Goal: Obtain resource: Download file/media

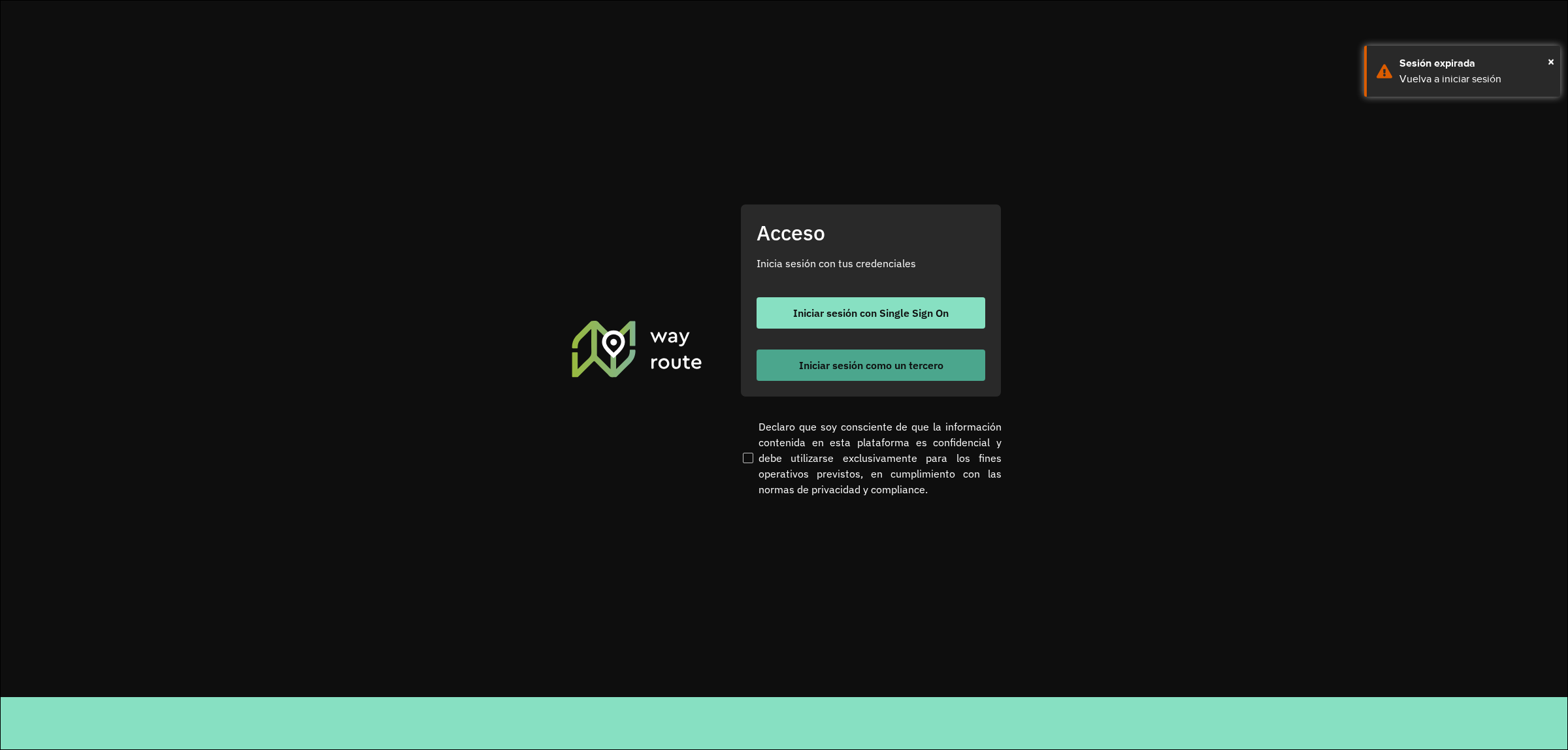
click at [892, 369] on span "Iniciar sesión como un tercero" at bounding box center [871, 365] width 145 height 10
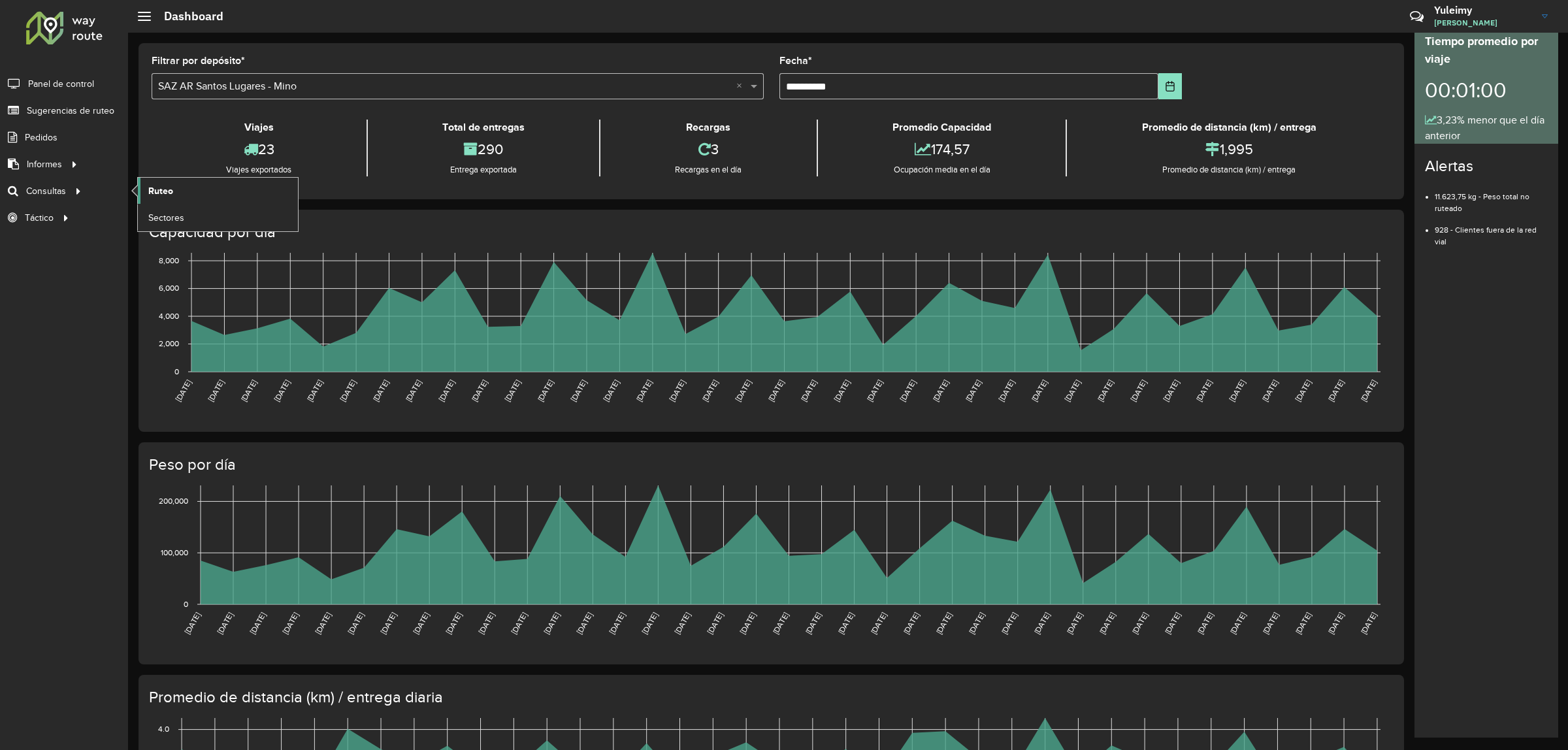
click at [181, 195] on link "Ruteo" at bounding box center [218, 190] width 160 height 26
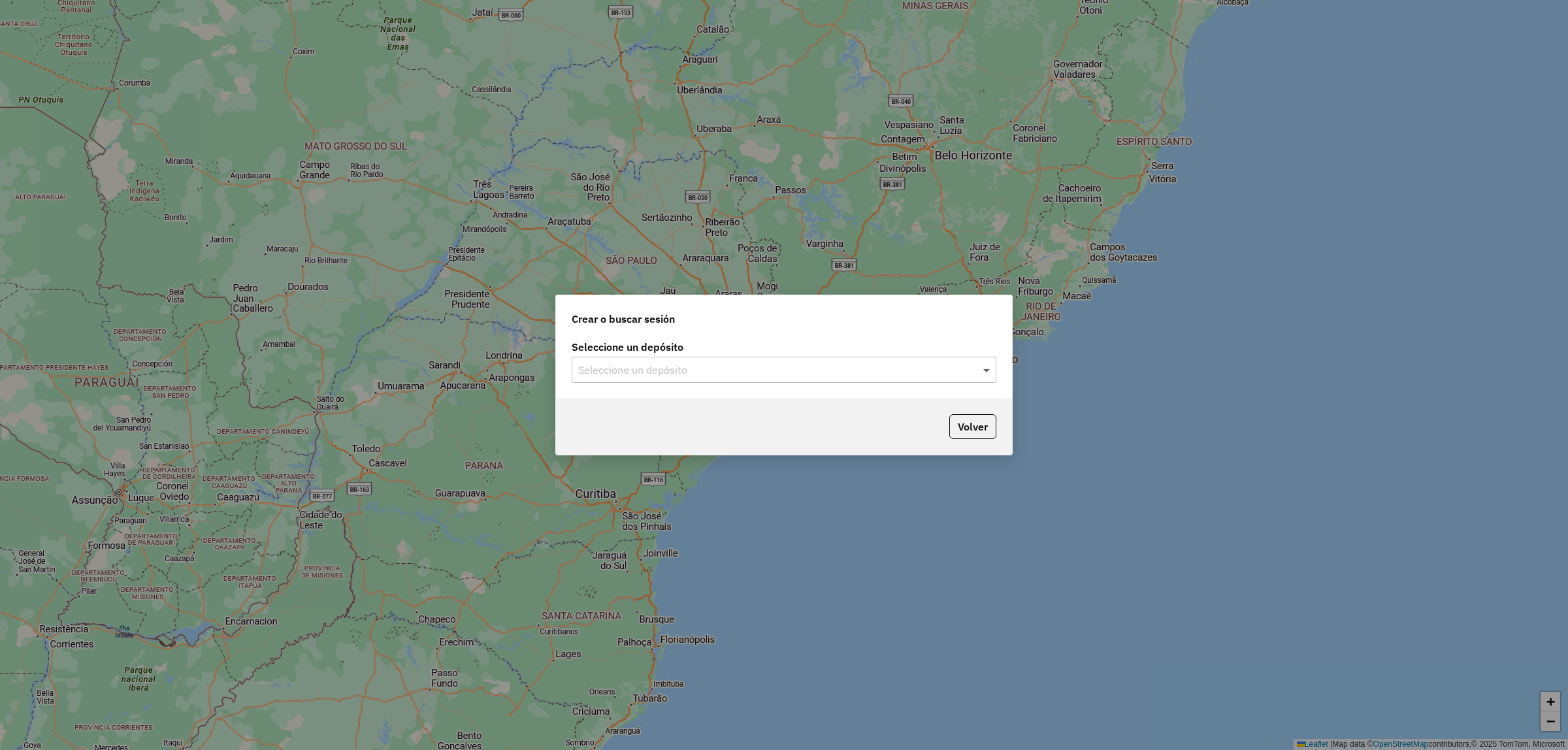
click at [984, 367] on span at bounding box center [988, 369] width 16 height 15
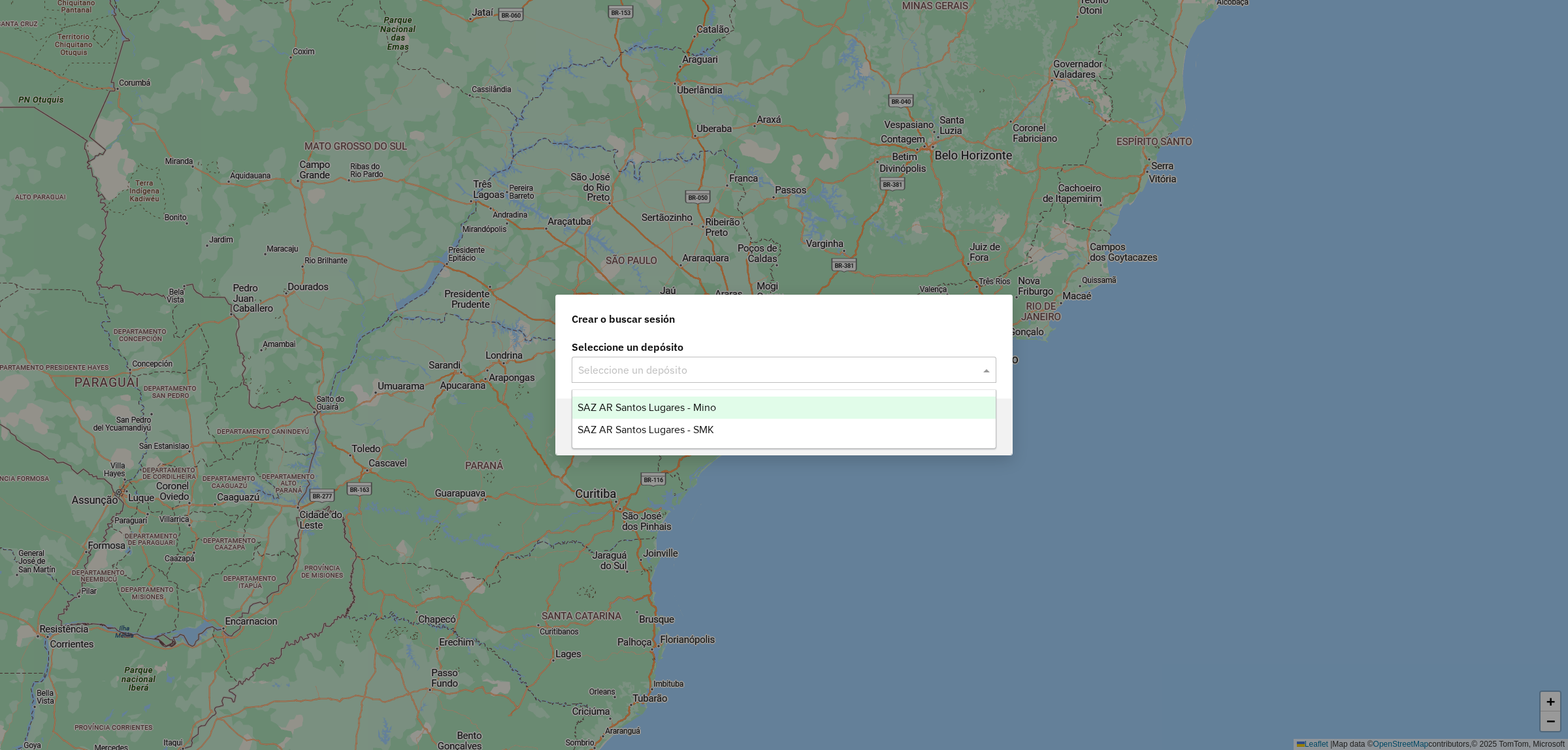
click at [731, 410] on div "SAZ AR Santos Lugares - Mino" at bounding box center [784, 407] width 424 height 22
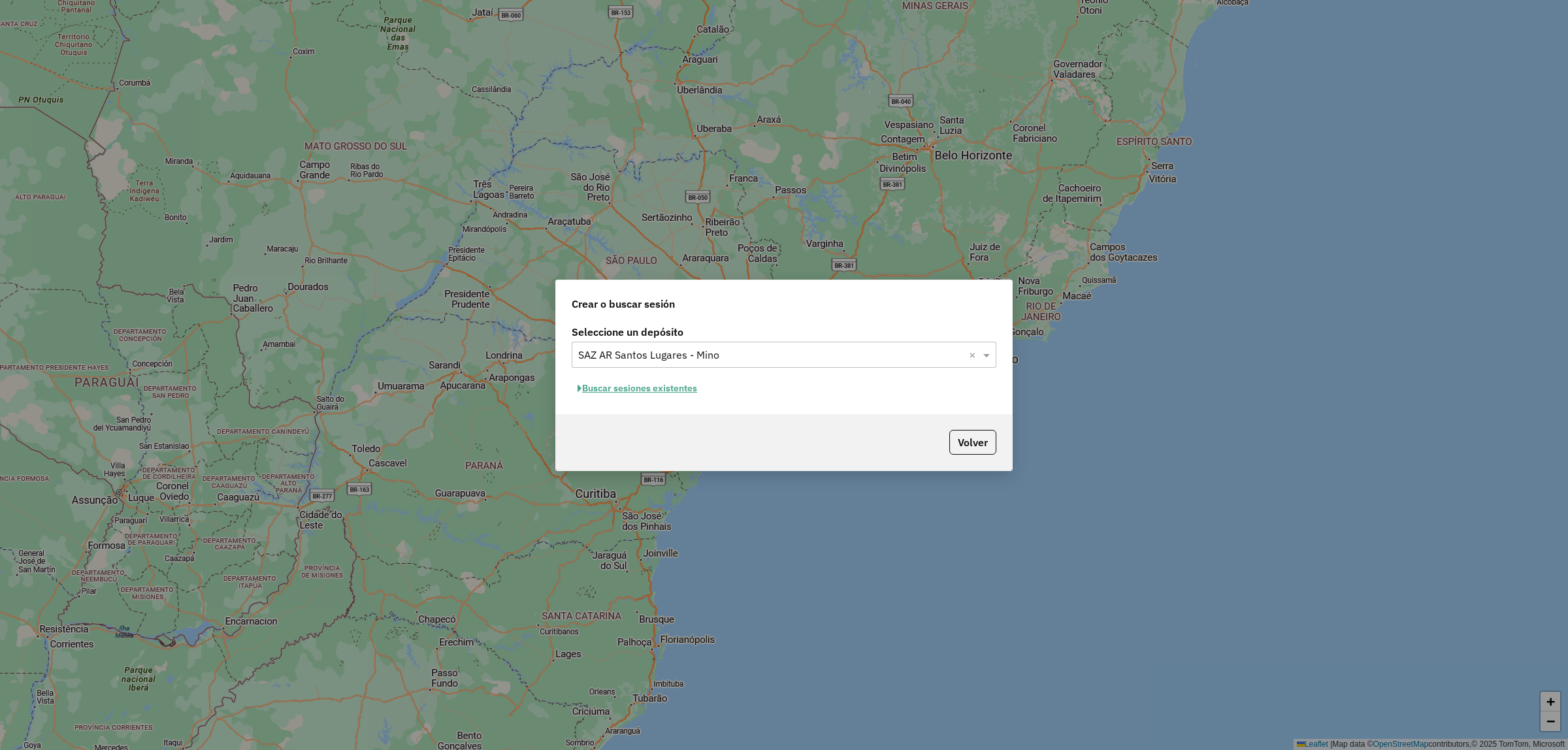
click at [612, 384] on button "Buscar sesiones existentes" at bounding box center [638, 388] width 131 height 20
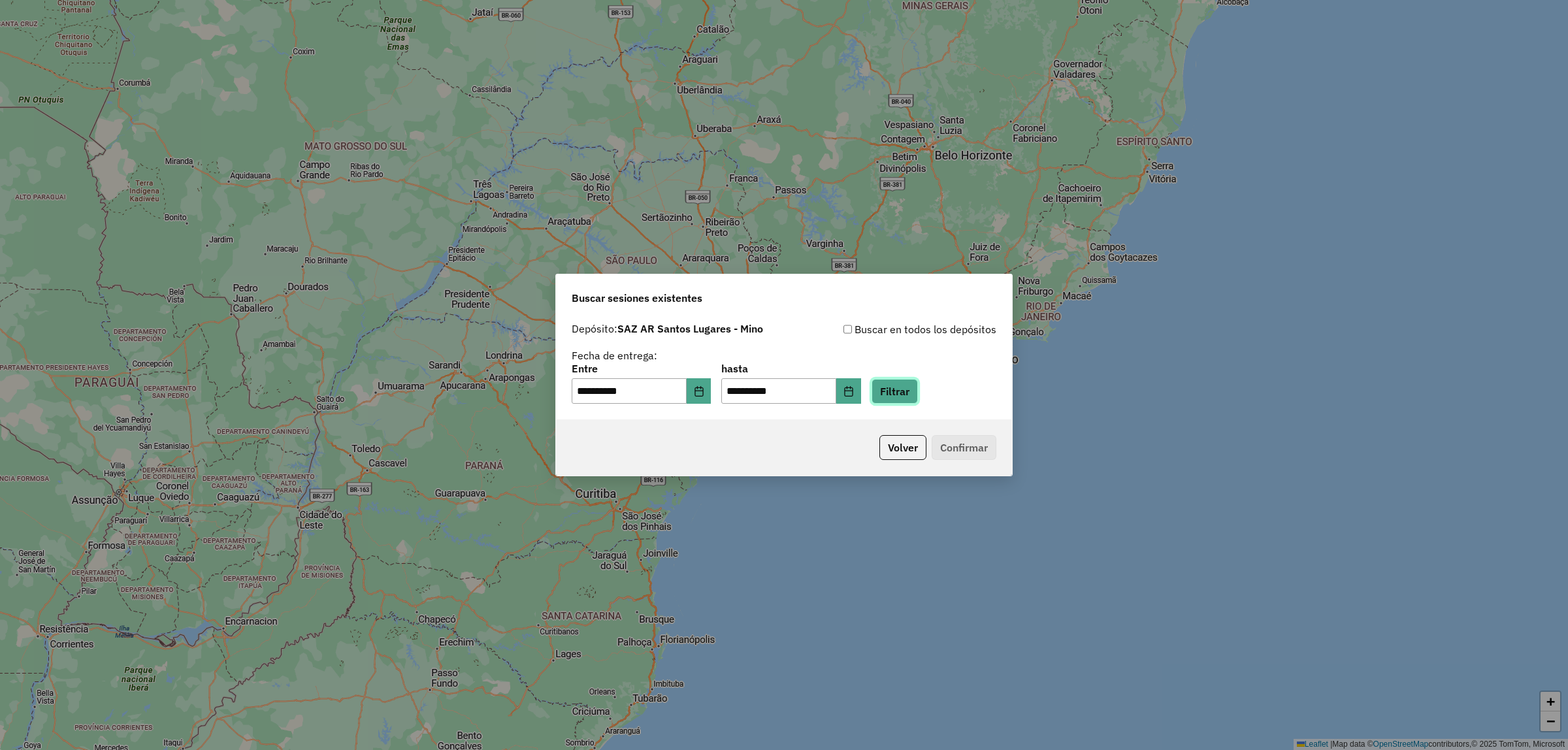
click at [918, 389] on button "Filtrar" at bounding box center [894, 392] width 46 height 25
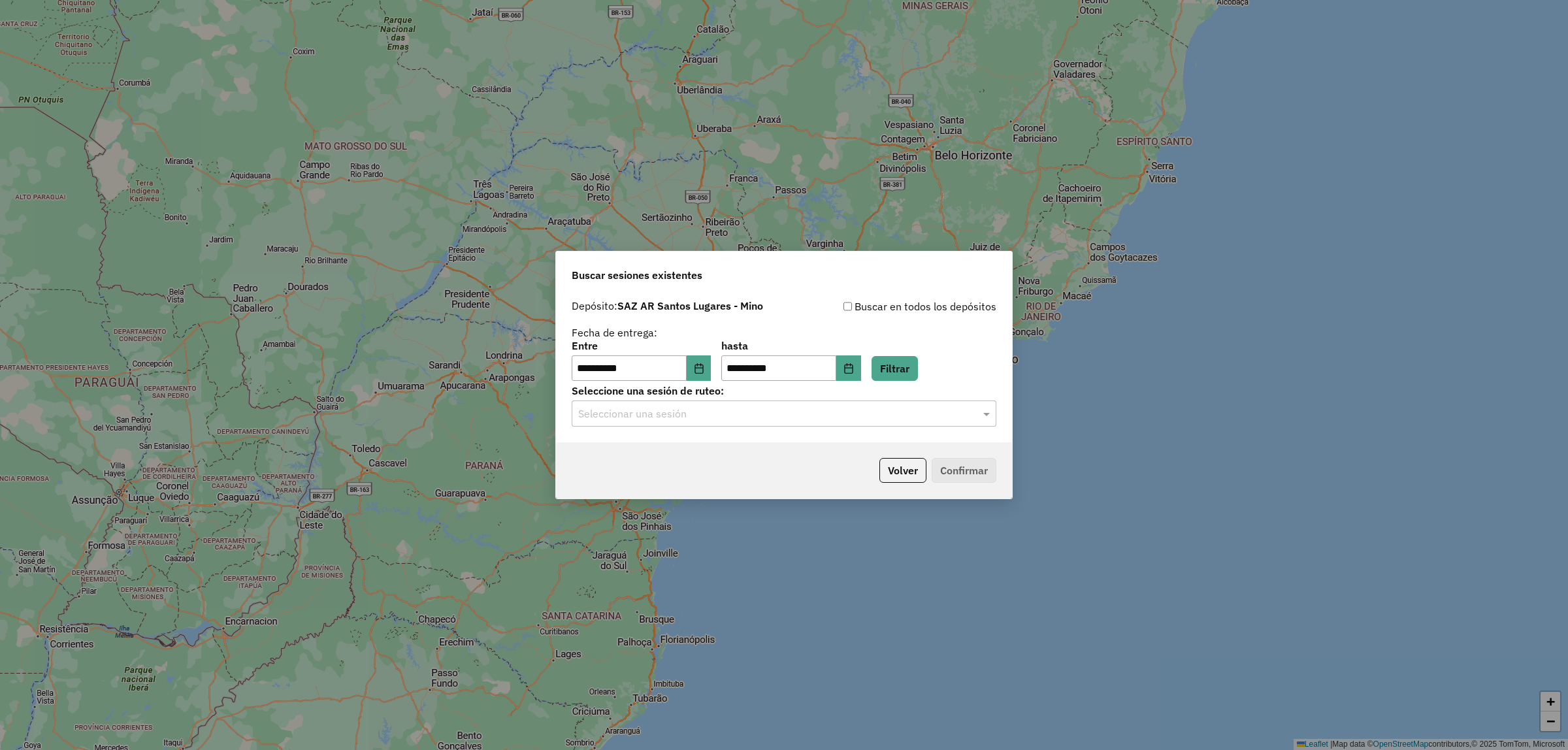
click at [975, 413] on div at bounding box center [784, 413] width 425 height 17
click at [808, 445] on div "1228836 - 13/08/2025 17:36" at bounding box center [784, 452] width 424 height 22
click at [967, 473] on button "Confirmar" at bounding box center [964, 471] width 65 height 25
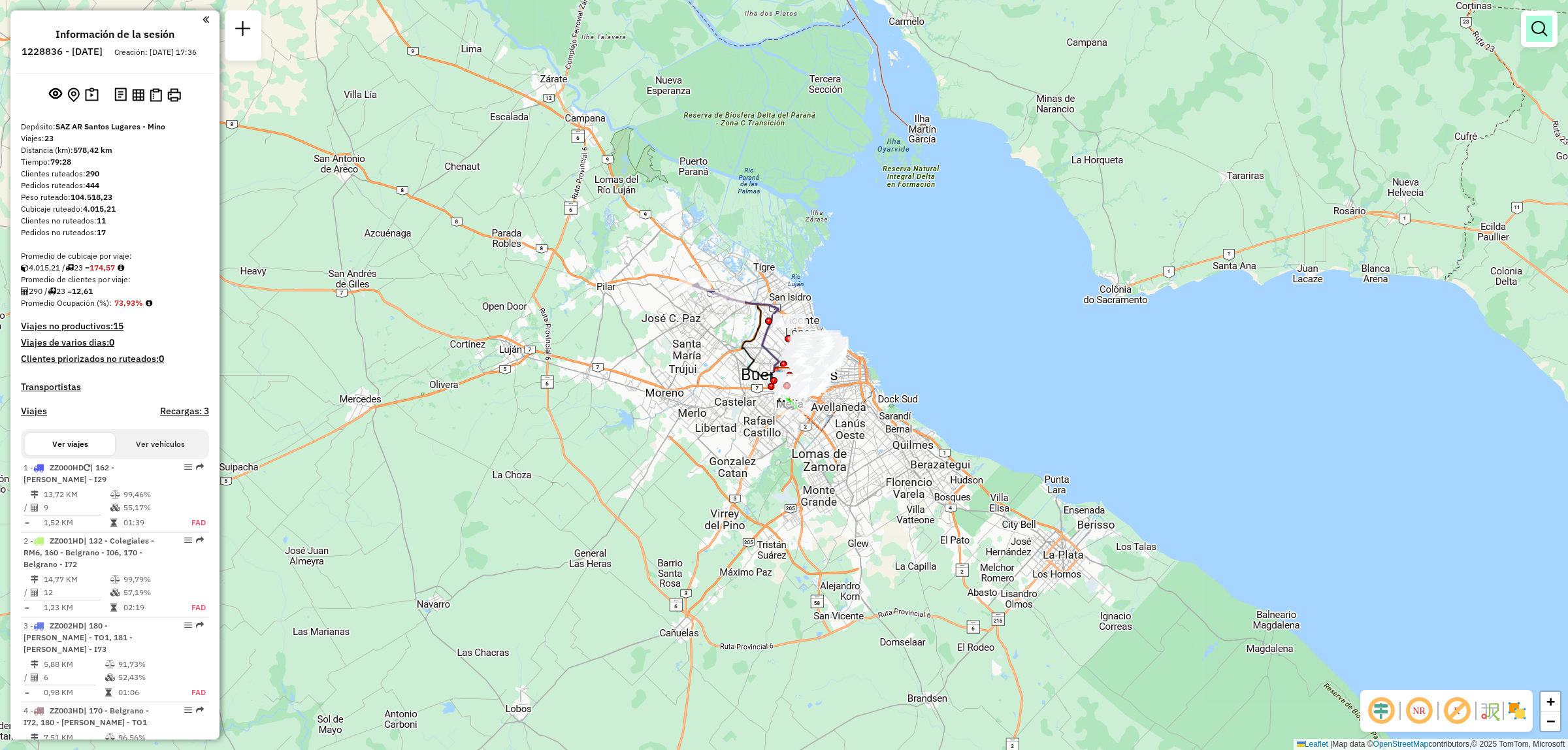
click at [1546, 38] on link at bounding box center [1539, 28] width 26 height 26
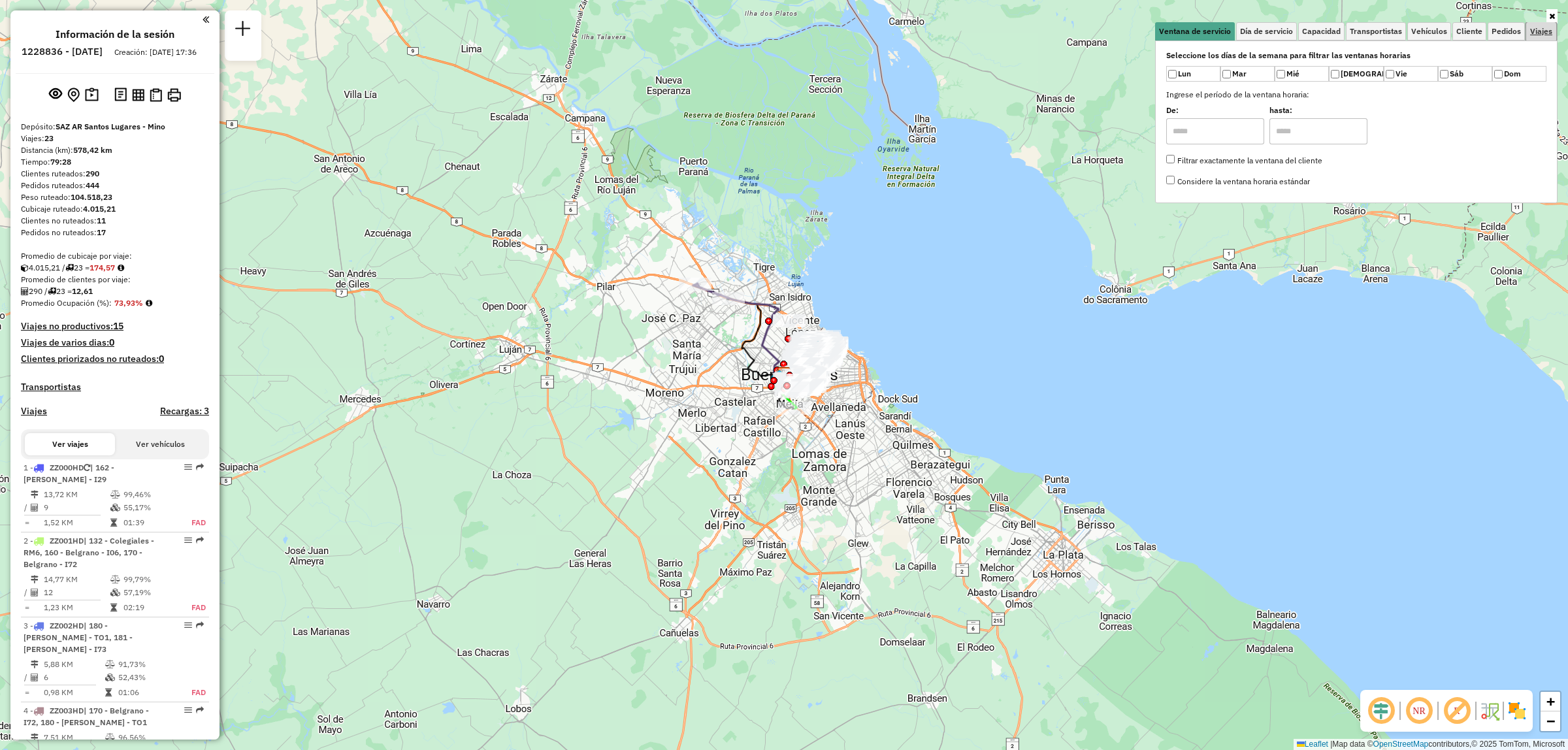
click at [1538, 35] on span "Viajes" at bounding box center [1541, 31] width 22 height 8
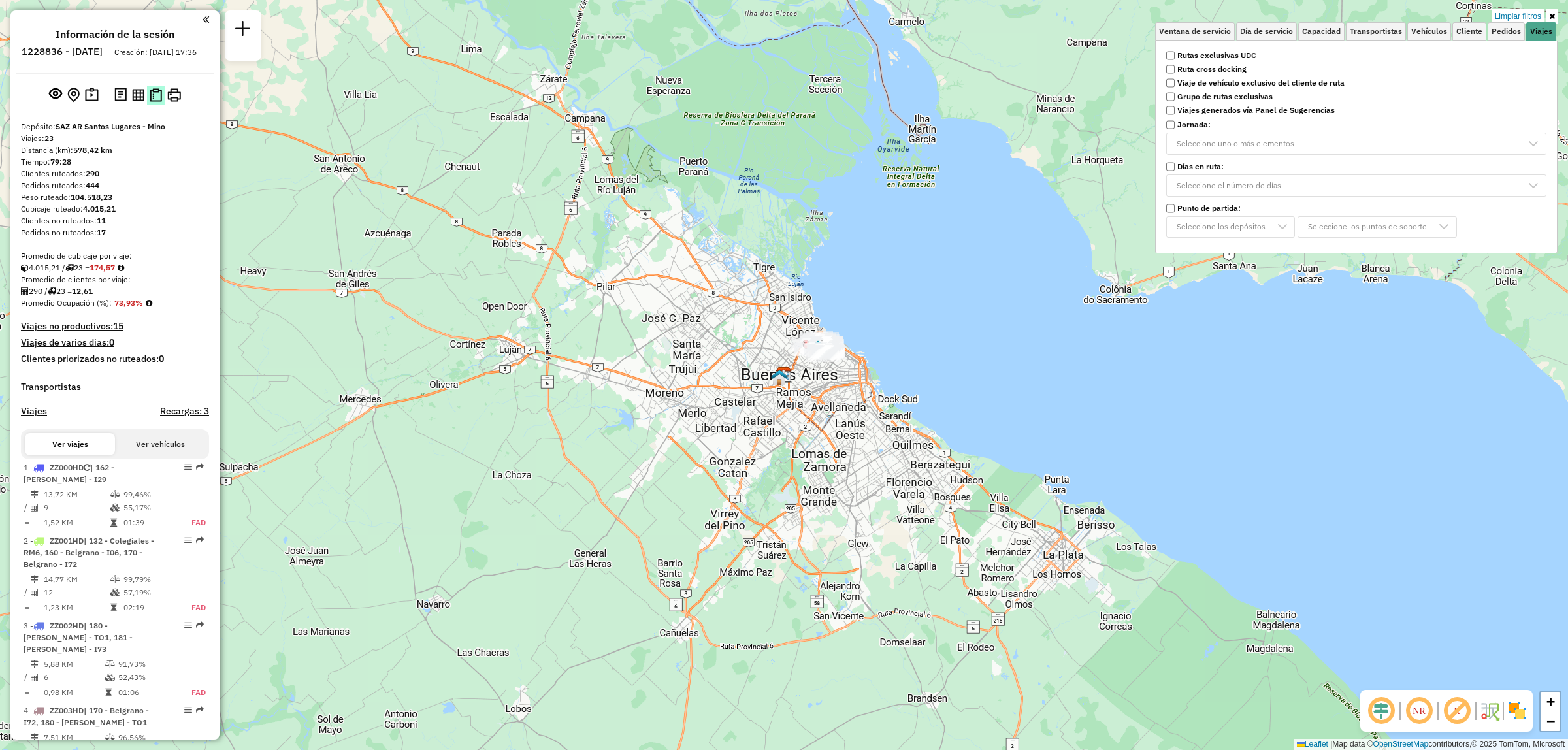
click at [154, 102] on img at bounding box center [156, 95] width 13 height 14
click at [1076, 255] on div "Limpiar filtros Ventana de servicio Día de servicio Capacidad Transportistas Ve…" at bounding box center [784, 375] width 1568 height 750
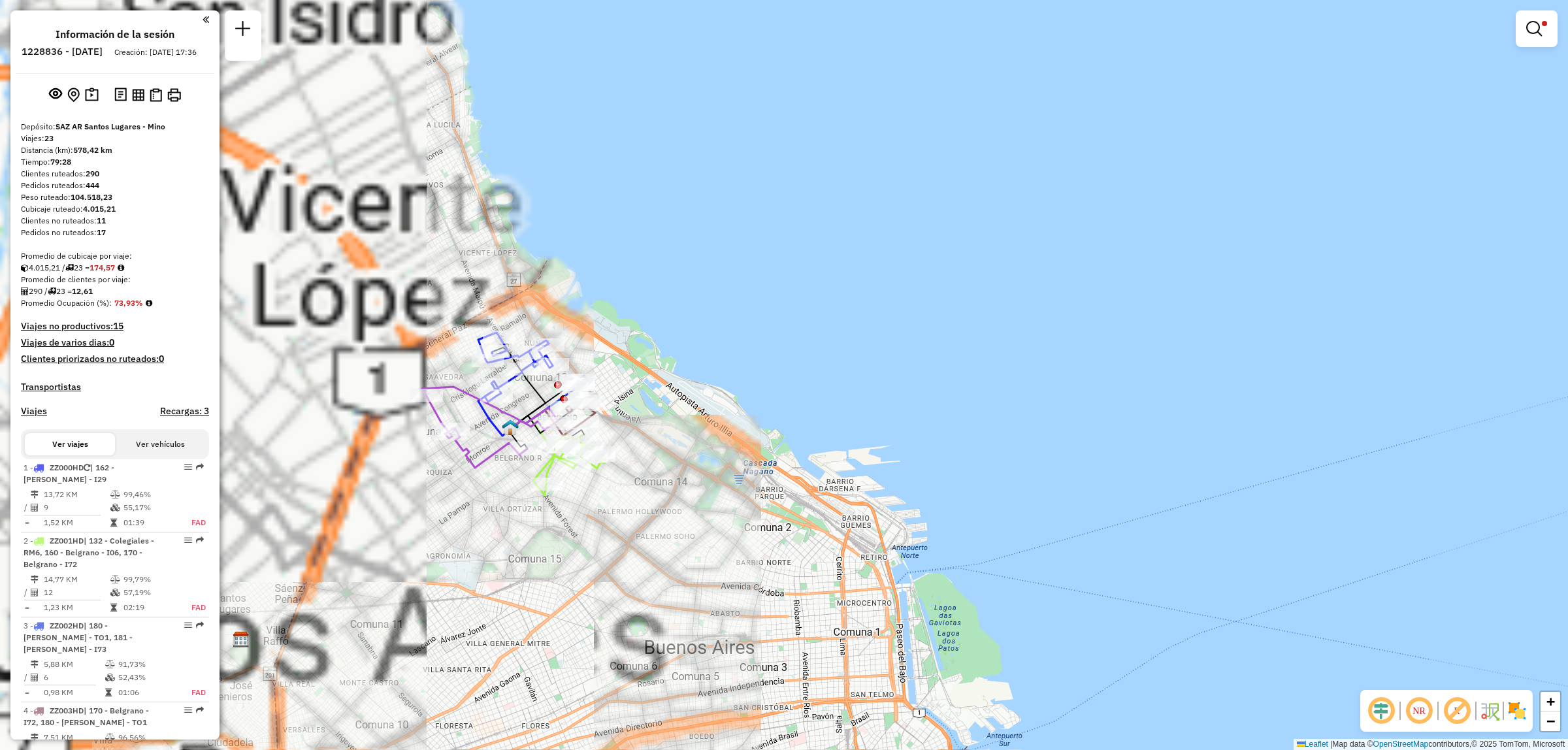
drag, startPoint x: 486, startPoint y: 479, endPoint x: 965, endPoint y: 451, distance: 479.8
click at [961, 455] on div "Limpiar filtros Ventana de servicio Día de servicio Capacidad Transportistas Ve…" at bounding box center [784, 375] width 1568 height 750
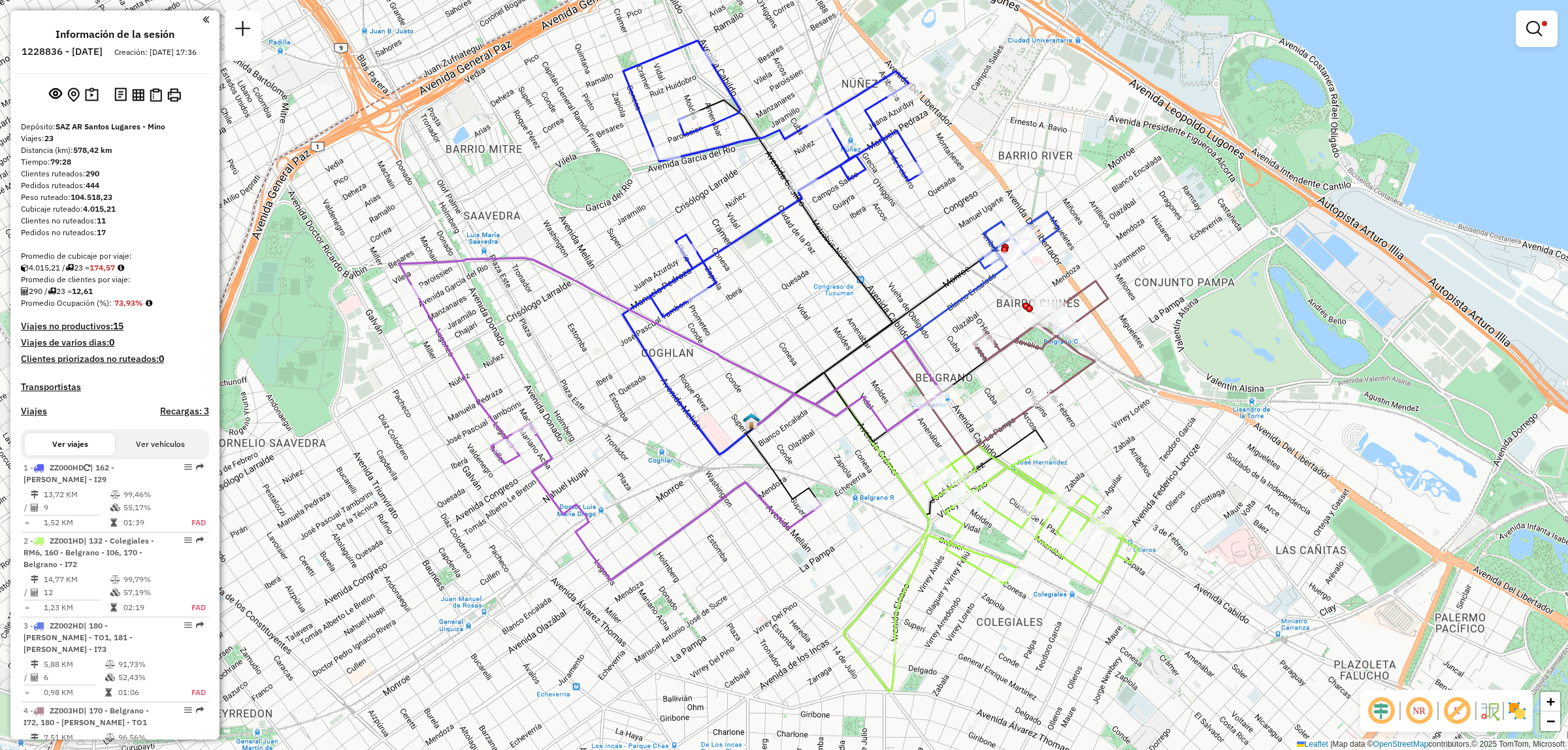
drag, startPoint x: 616, startPoint y: 432, endPoint x: 810, endPoint y: 451, distance: 194.9
click at [810, 451] on div "Limpiar filtros Ventana de servicio Día de servicio Capacidad Transportistas Ve…" at bounding box center [784, 375] width 1568 height 750
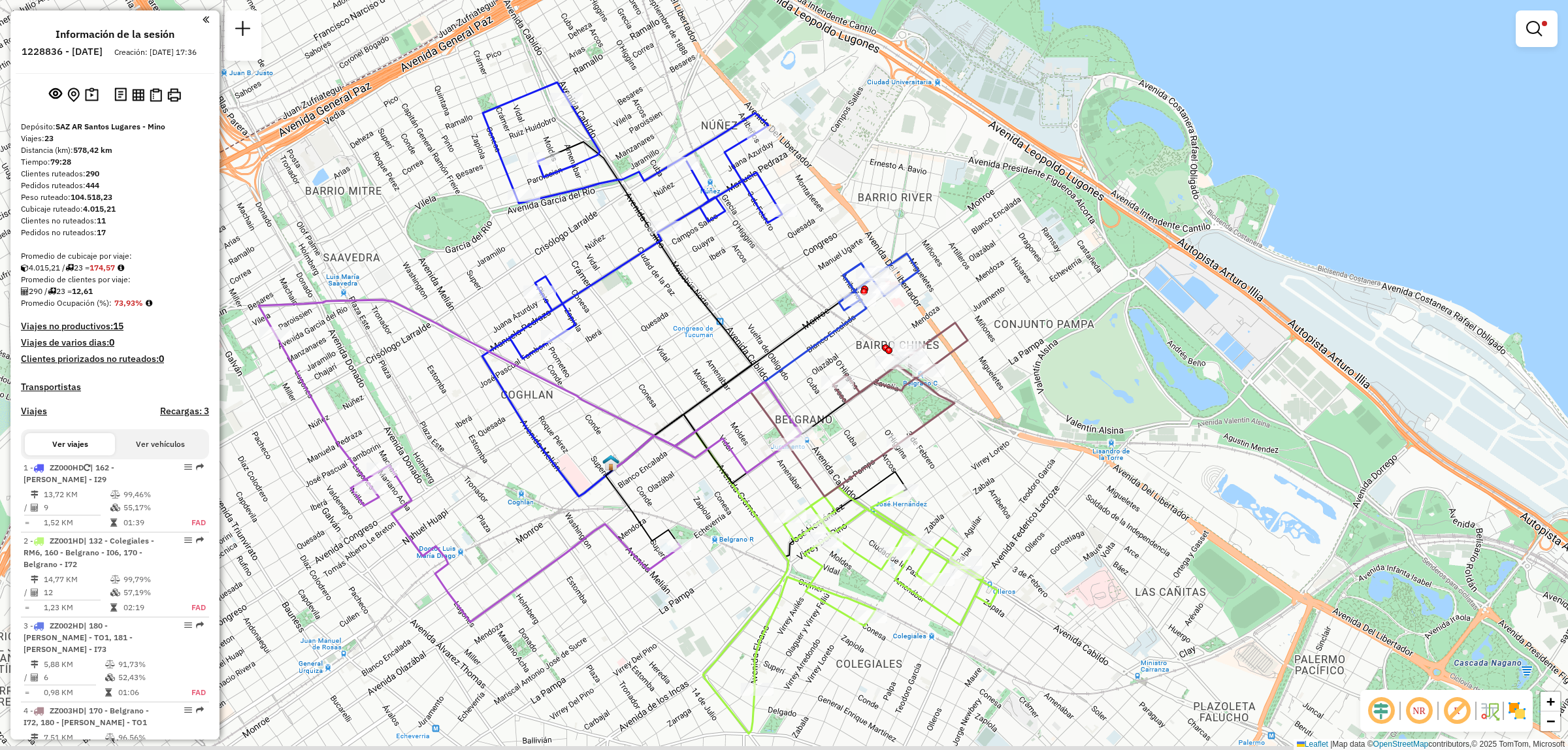
drag, startPoint x: 725, startPoint y: 637, endPoint x: 893, endPoint y: 593, distance: 173.7
click at [789, 593] on icon at bounding box center [702, 582] width 173 height 302
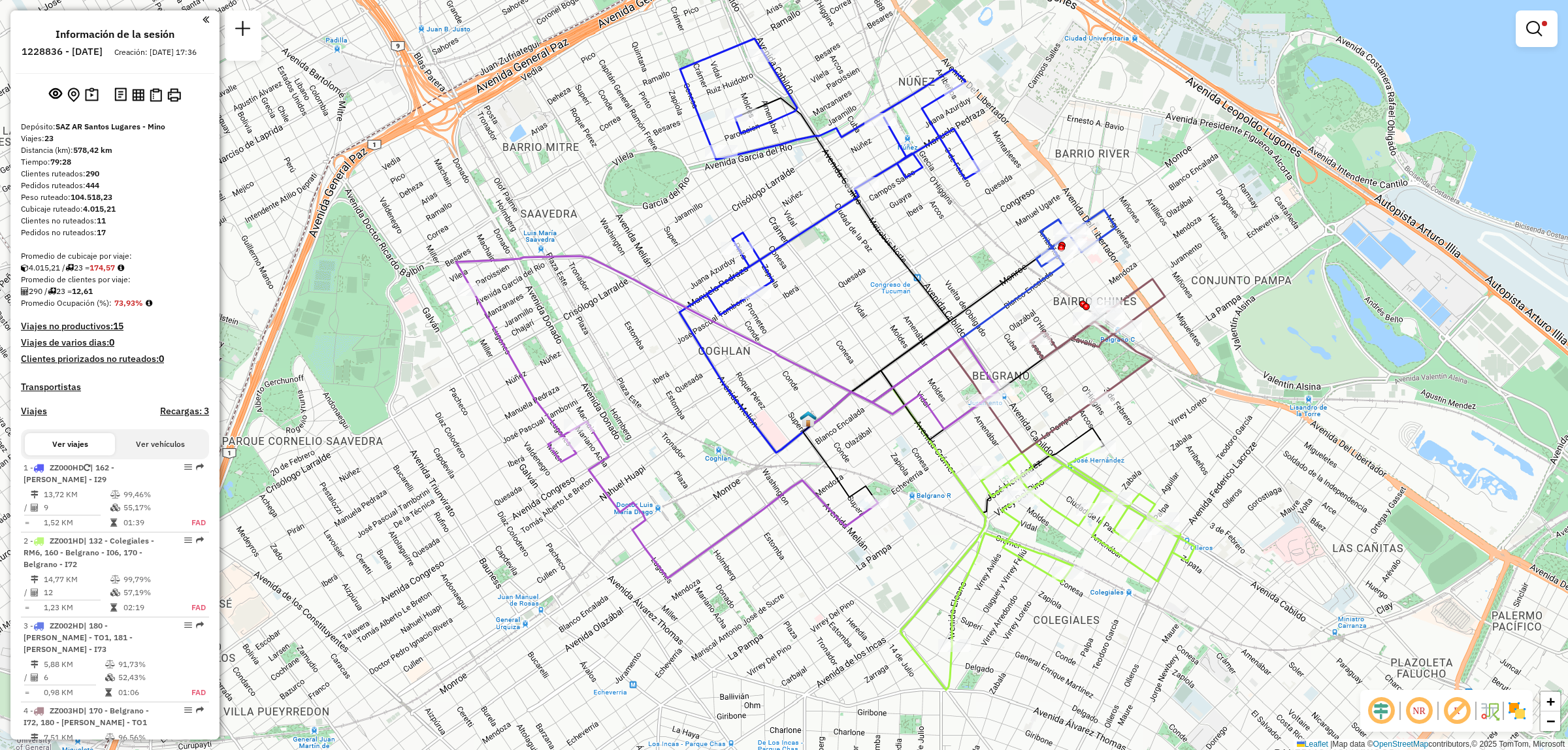
drag, startPoint x: 848, startPoint y: 568, endPoint x: 903, endPoint y: 579, distance: 56.1
click at [896, 576] on div "Limpiar filtros Ventana de servicio Día de servicio Capacidad Transportistas Ve…" at bounding box center [784, 375] width 1568 height 750
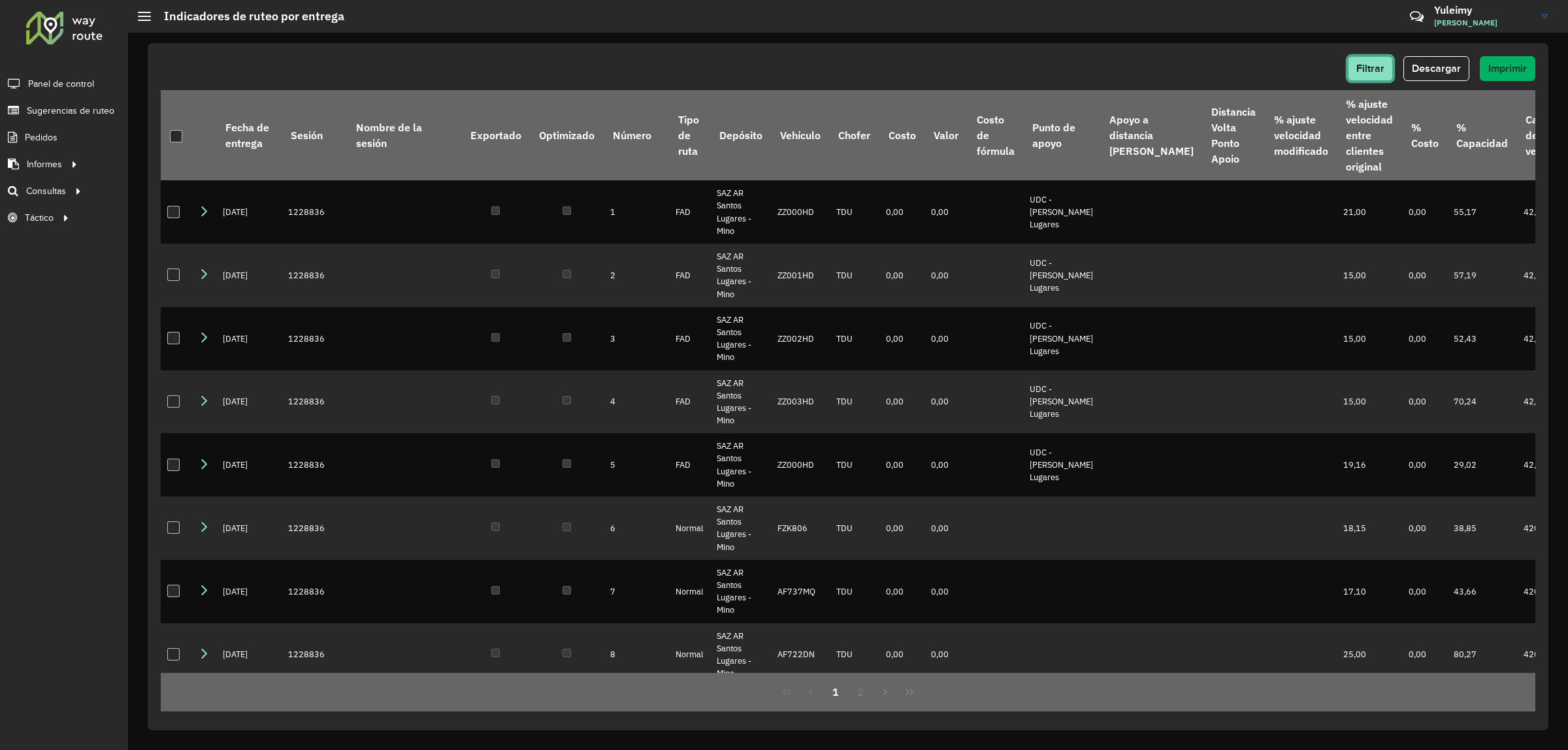
click at [1370, 70] on span "Filtrar" at bounding box center [1370, 68] width 28 height 11
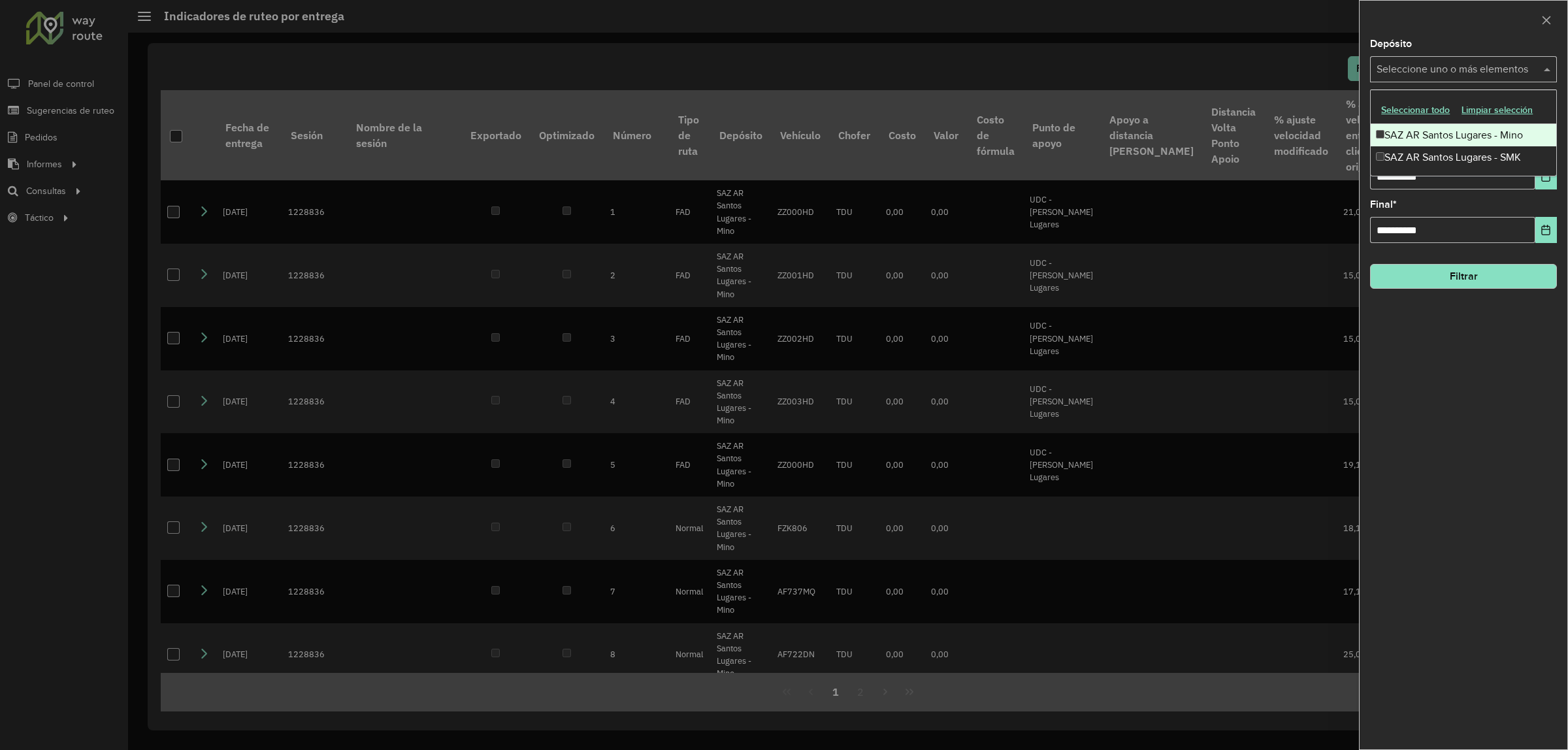
click at [1540, 69] on input "text" at bounding box center [1457, 69] width 167 height 15
click at [1468, 126] on div "SAZ AR Santos Lugares - Mino" at bounding box center [1463, 135] width 185 height 22
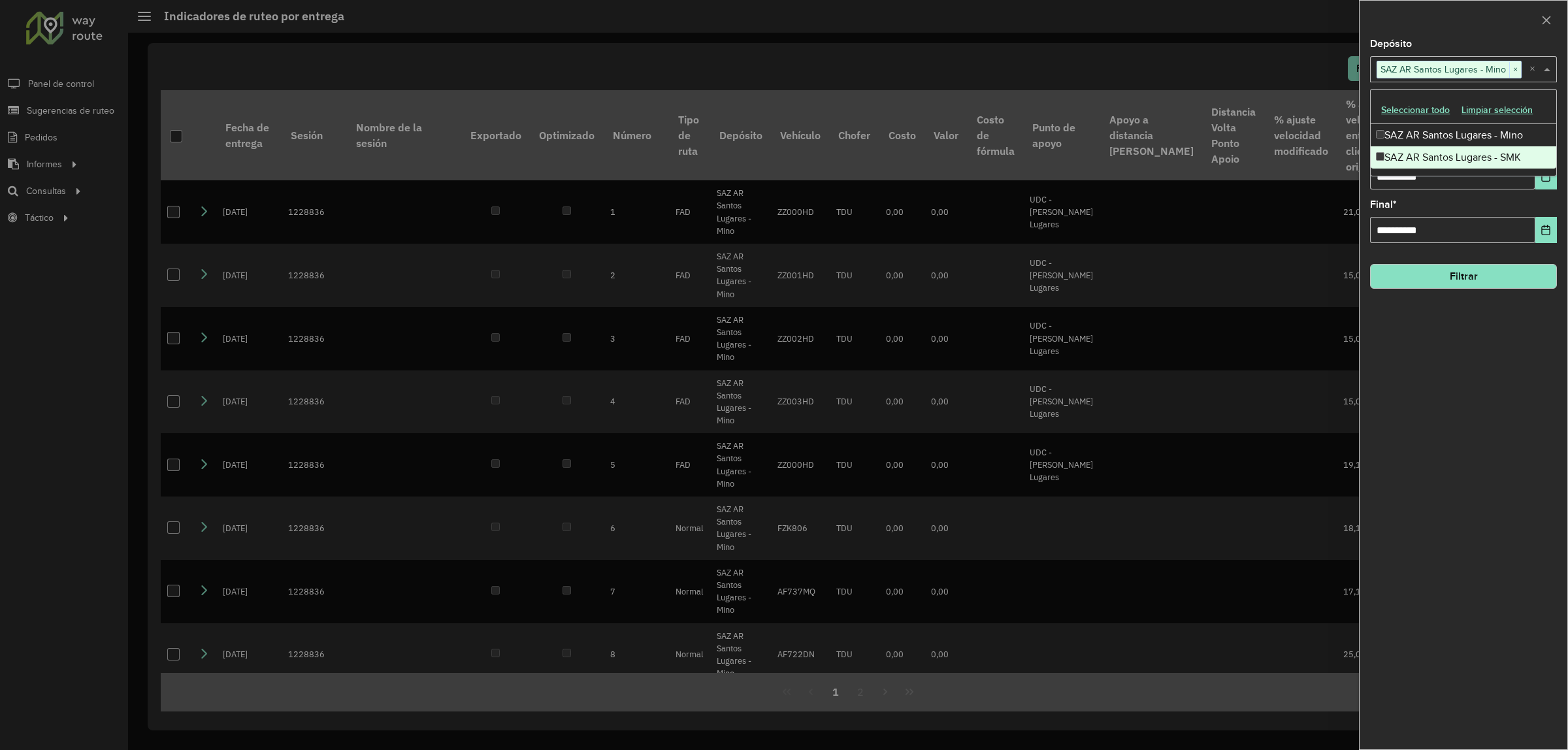
click at [1519, 312] on div "**********" at bounding box center [1464, 394] width 208 height 710
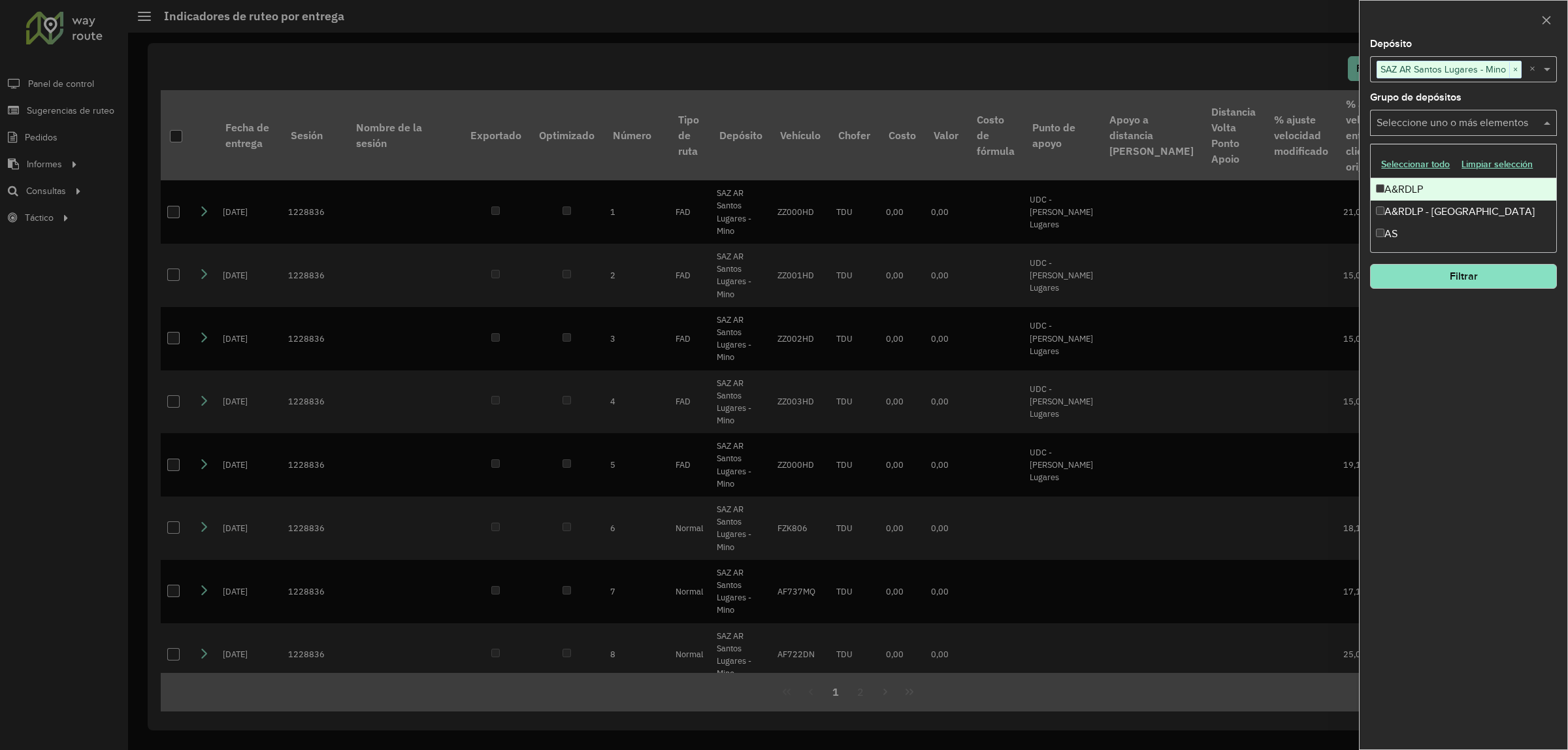
click at [1534, 133] on div "Seleccione uno o más elementos" at bounding box center [1463, 122] width 187 height 26
click at [1431, 185] on div "A&RDLP" at bounding box center [1463, 190] width 185 height 22
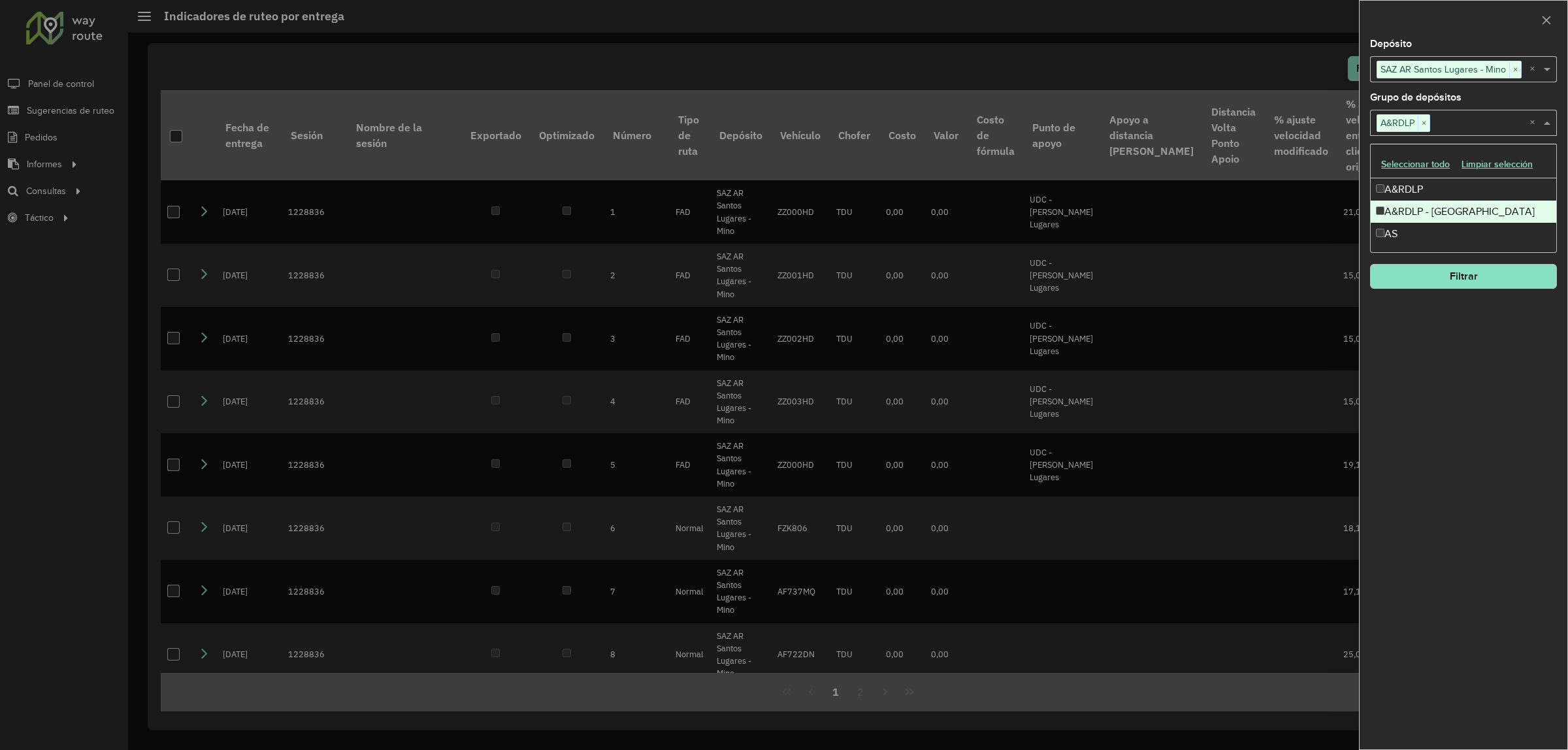
click at [1418, 206] on div "A&RDLP - [GEOGRAPHIC_DATA]" at bounding box center [1463, 212] width 185 height 22
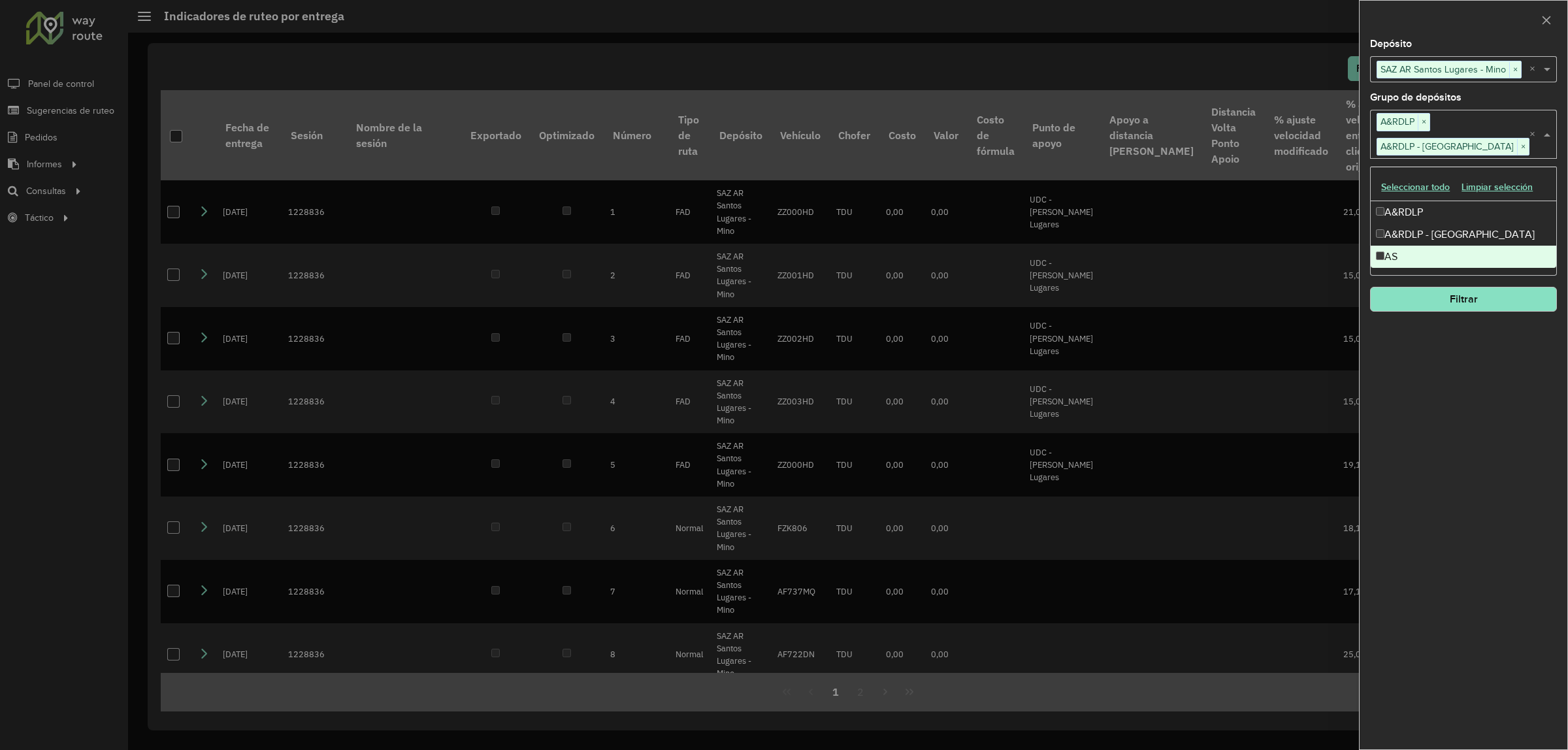
click at [1452, 353] on div "**********" at bounding box center [1464, 394] width 208 height 710
click at [1457, 305] on button "Filtrar" at bounding box center [1463, 299] width 187 height 25
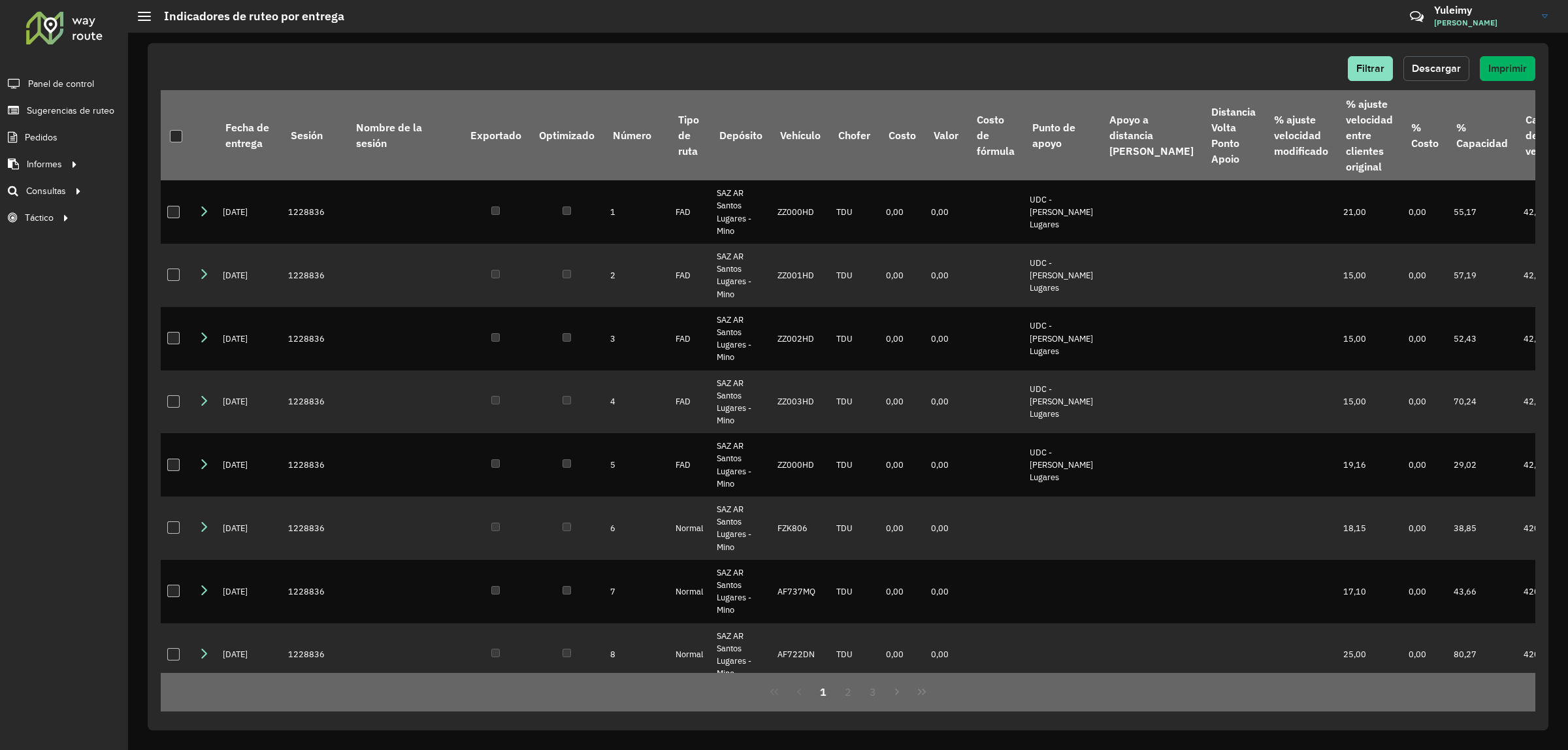
click at [1452, 70] on span "Descargar" at bounding box center [1437, 68] width 49 height 11
